Goal: Transaction & Acquisition: Purchase product/service

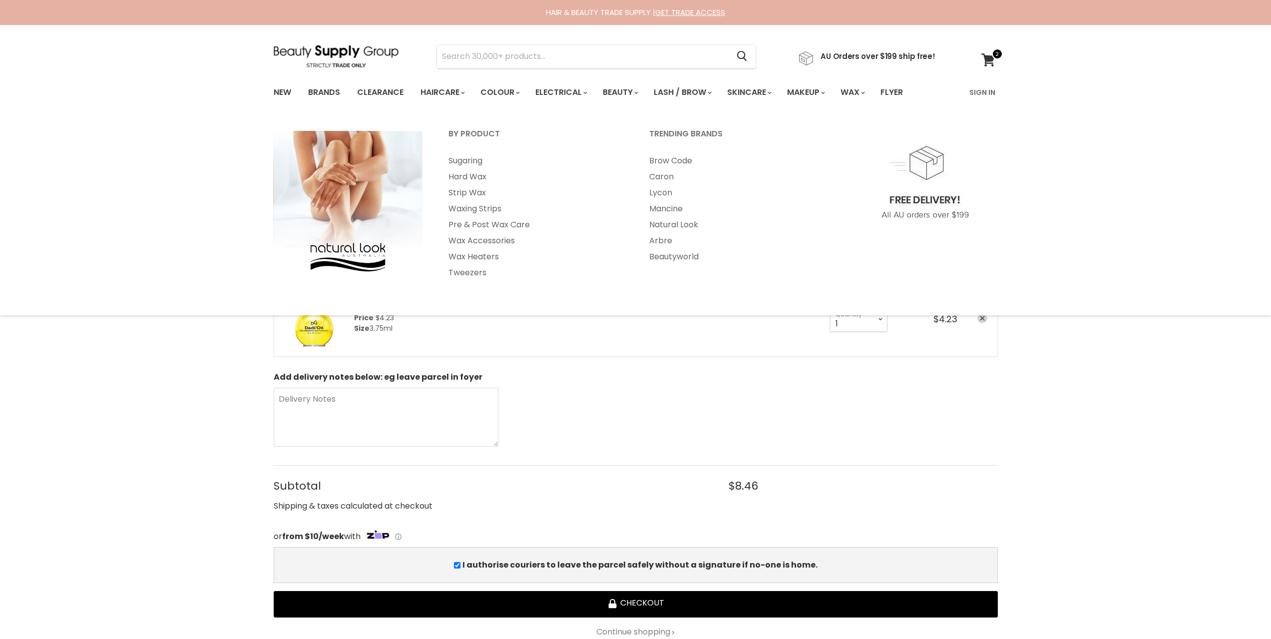
click at [1028, 155] on div "By Product Sugaring Hard Wax Strip Wax" at bounding box center [635, 211] width 1271 height 188
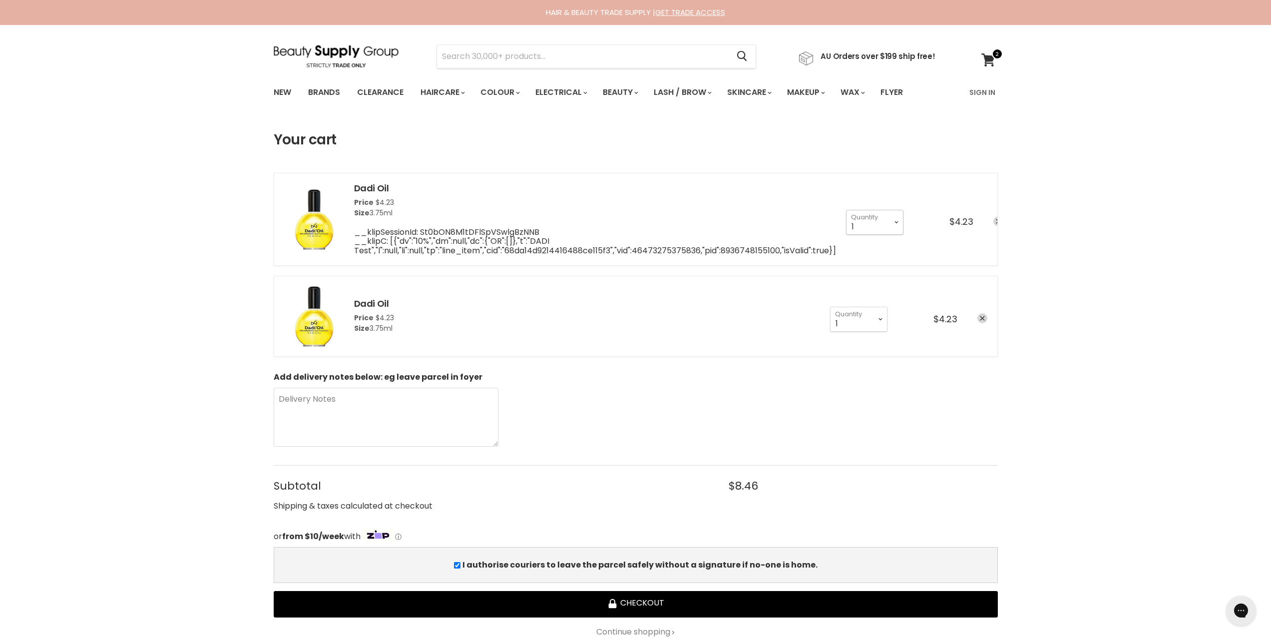
click at [898, 219] on select "1 2 3 4 5 6 7 8 9 10+" at bounding box center [874, 222] width 57 height 25
click at [988, 222] on div "cart checkout" at bounding box center [988, 222] width 30 height 12
click at [995, 221] on link "remove Dadi Oil" at bounding box center [998, 221] width 10 height 10
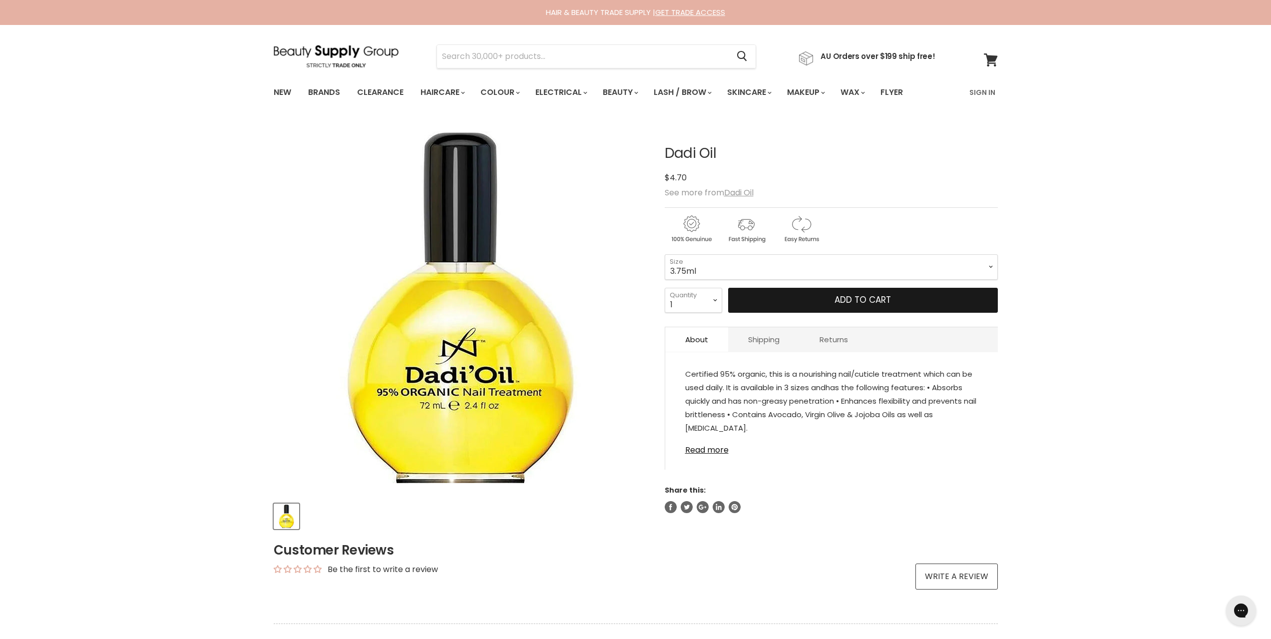
click at [841, 302] on span "Add to cart" at bounding box center [863, 300] width 56 height 12
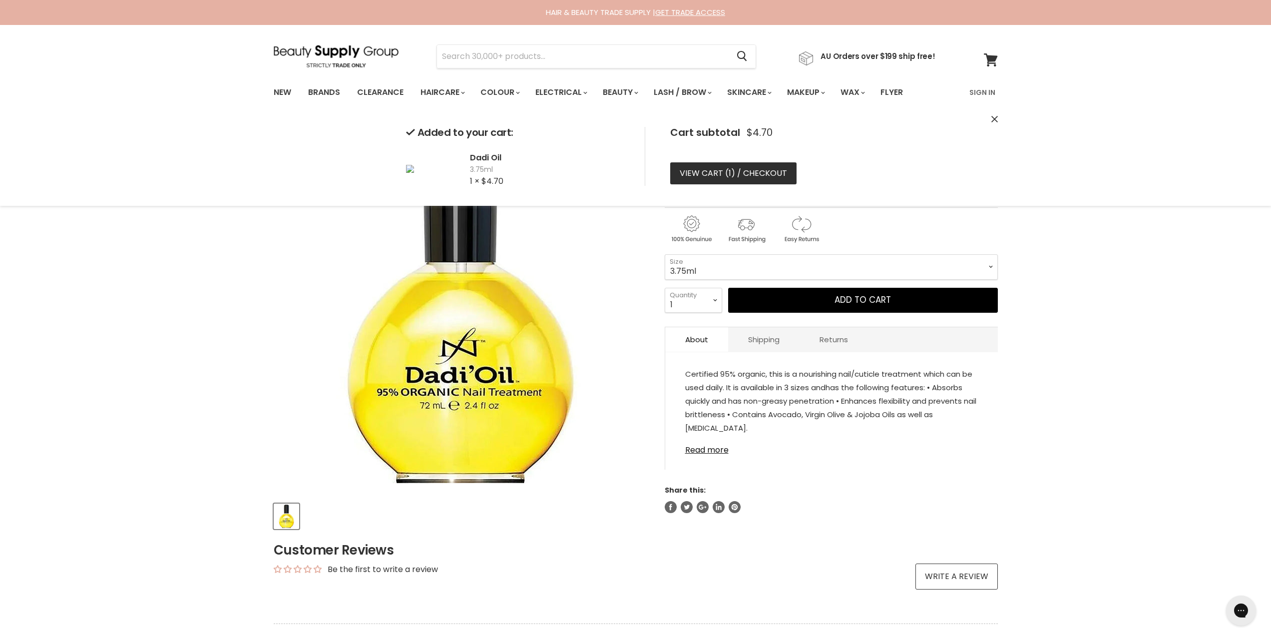
click at [750, 178] on link "View cart ( 1 ) / Checkout" at bounding box center [733, 173] width 126 height 22
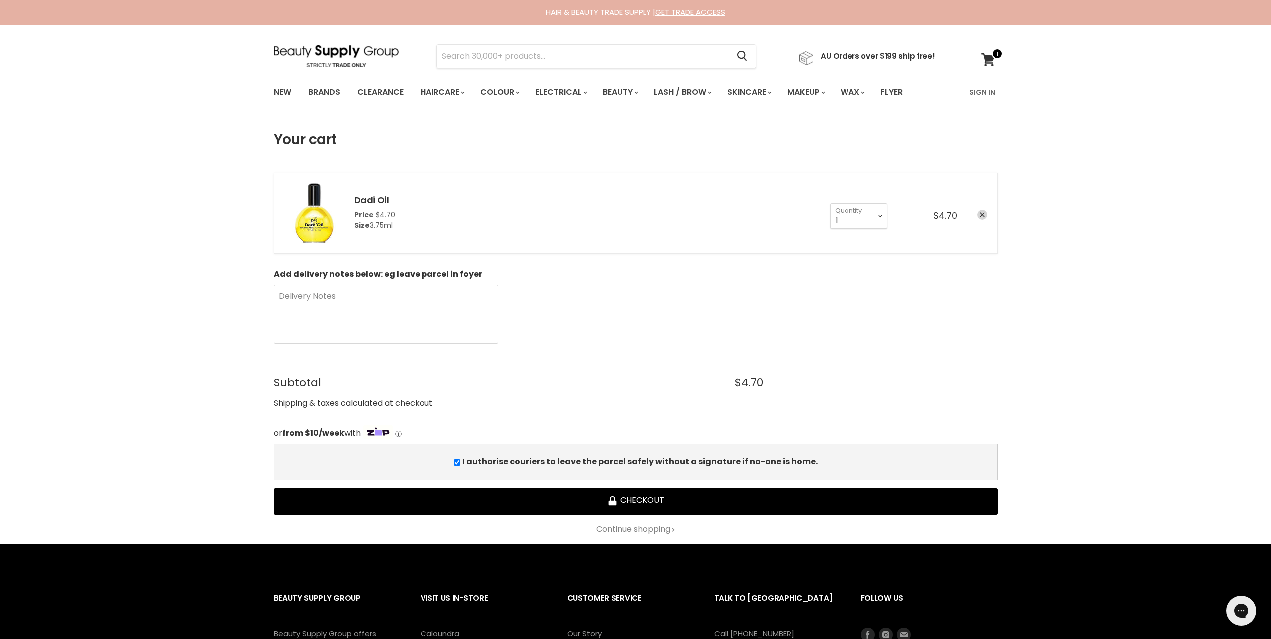
click at [67, 285] on div "Your cart Dadi Oil Price $4.70 Size 3.75ml 1 2" at bounding box center [635, 333] width 1271 height 402
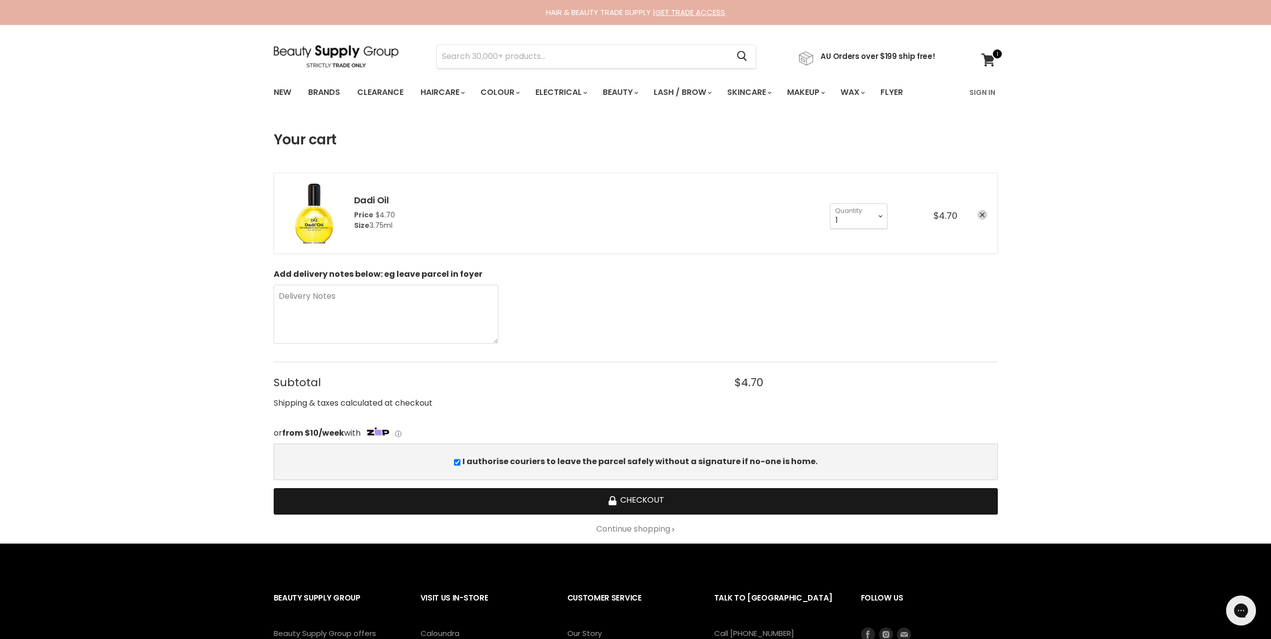
click at [636, 503] on button "Checkout" at bounding box center [636, 501] width 724 height 26
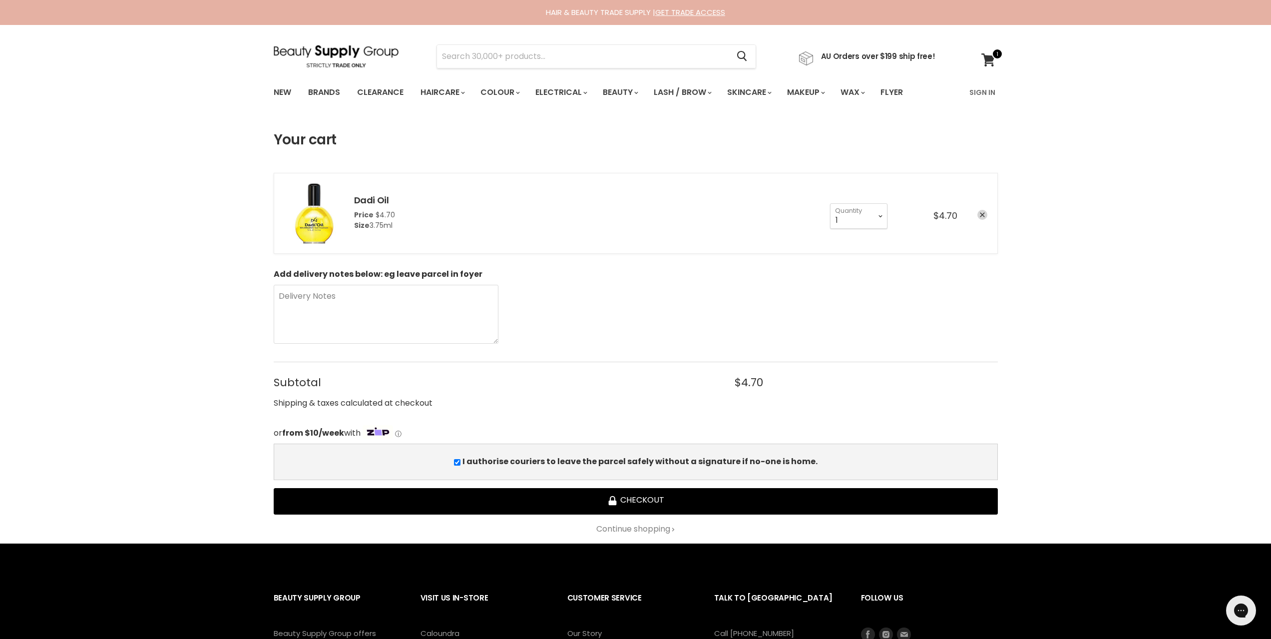
click at [160, 252] on div "Your cart Dadi Oil Price $4.70 Size 3.75ml 1 2" at bounding box center [635, 333] width 1271 height 402
